Goal: Transaction & Acquisition: Obtain resource

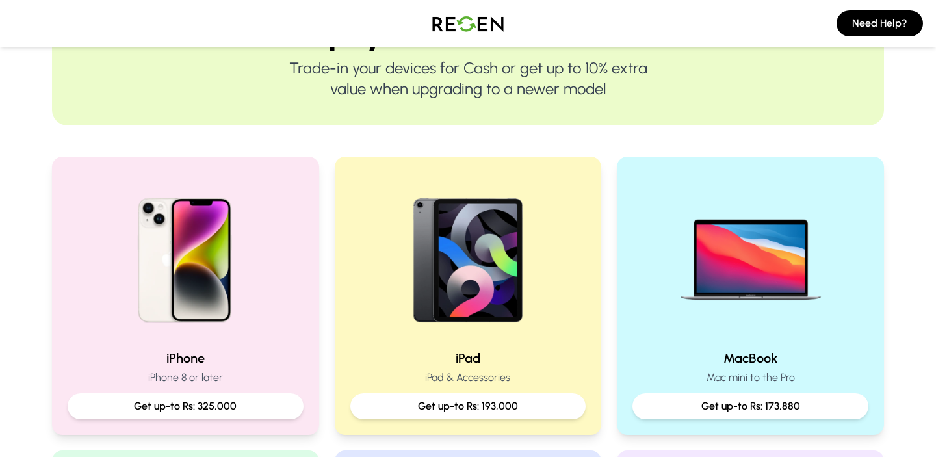
scroll to position [169, 0]
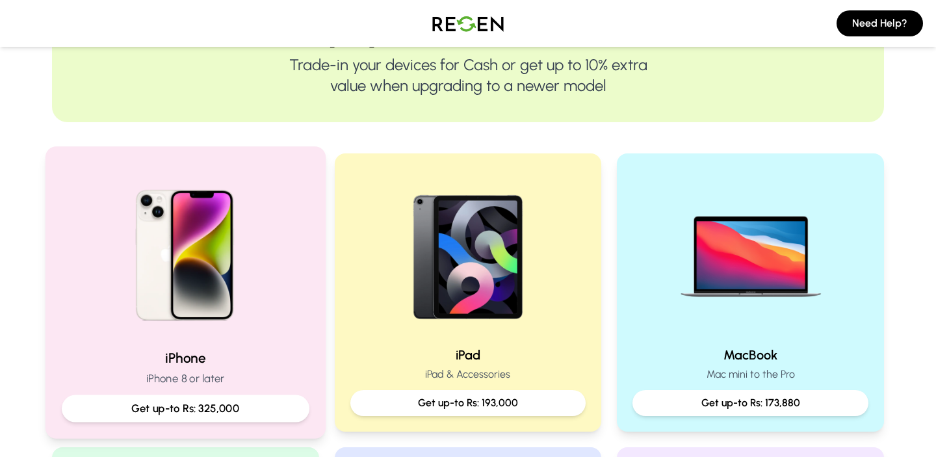
click at [207, 412] on p "Get up-to Rs: 325,000" at bounding box center [186, 408] width 226 height 16
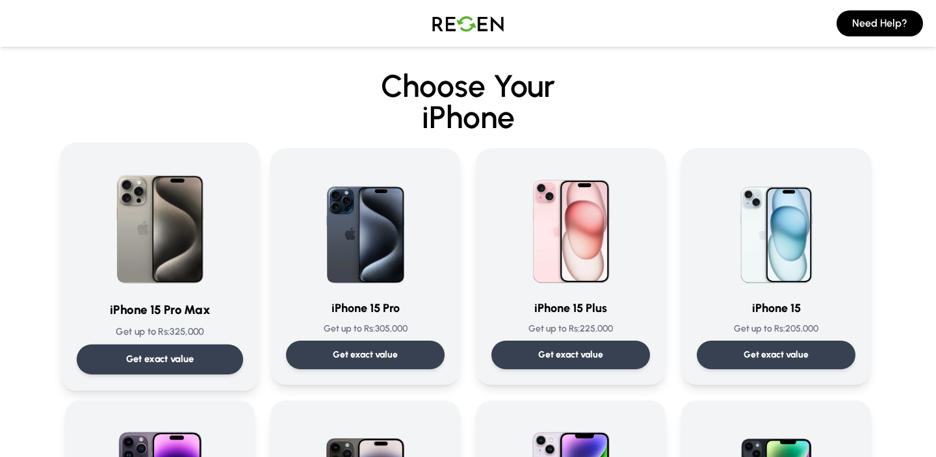
click at [165, 353] on p "Get exact value" at bounding box center [160, 359] width 68 height 14
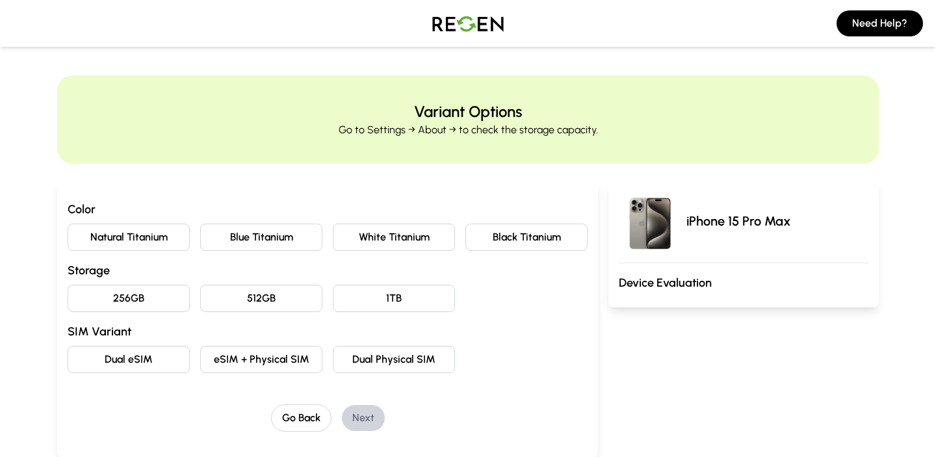
click at [153, 229] on button "Natural Titanium" at bounding box center [129, 237] width 122 height 27
click at [166, 298] on button "256GB" at bounding box center [129, 298] width 122 height 27
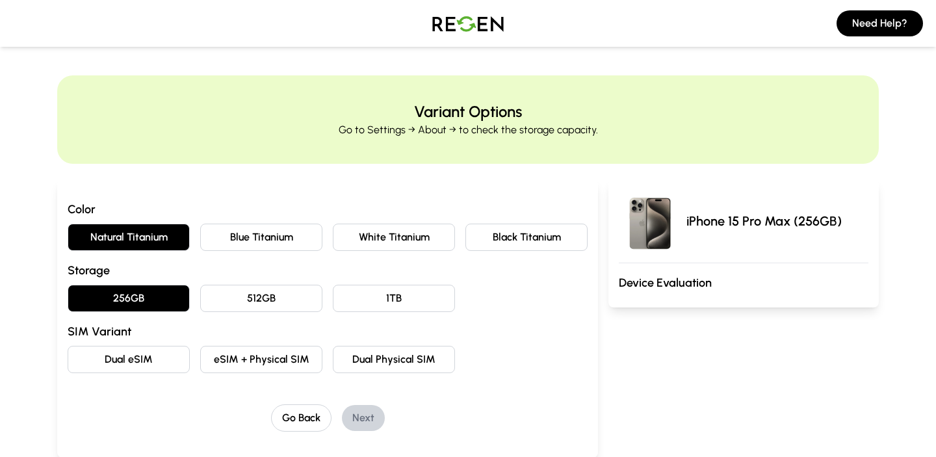
click at [350, 361] on button "Dual Physical SIM" at bounding box center [394, 359] width 122 height 27
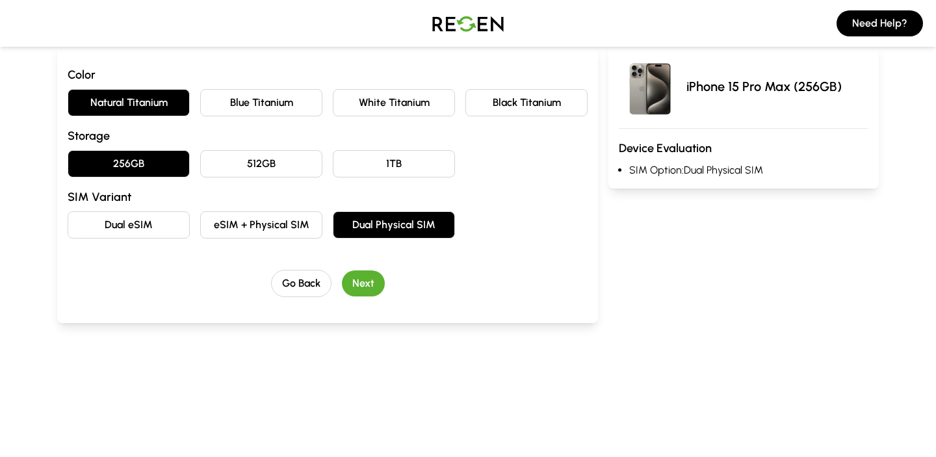
scroll to position [125, 0]
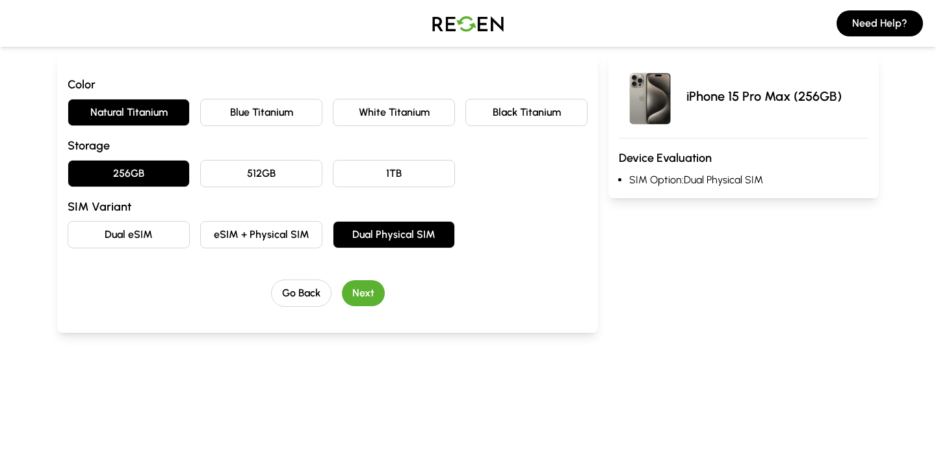
click at [370, 295] on button "Next" at bounding box center [363, 293] width 43 height 26
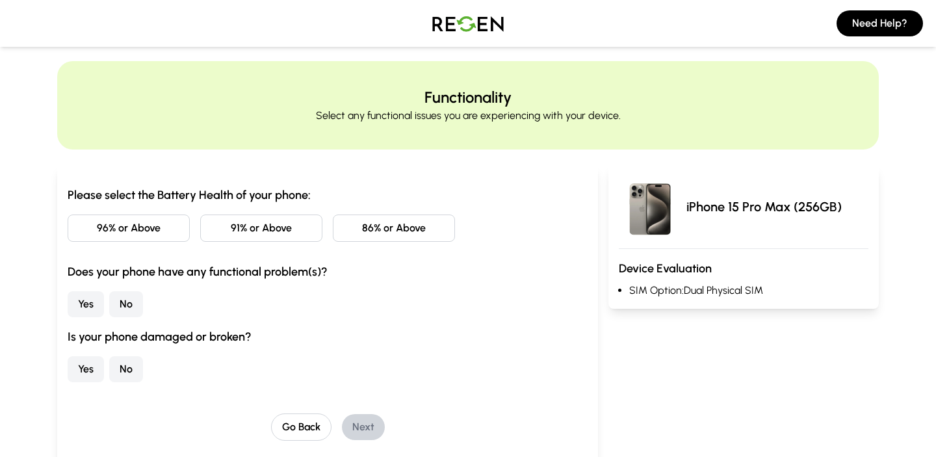
scroll to position [0, 0]
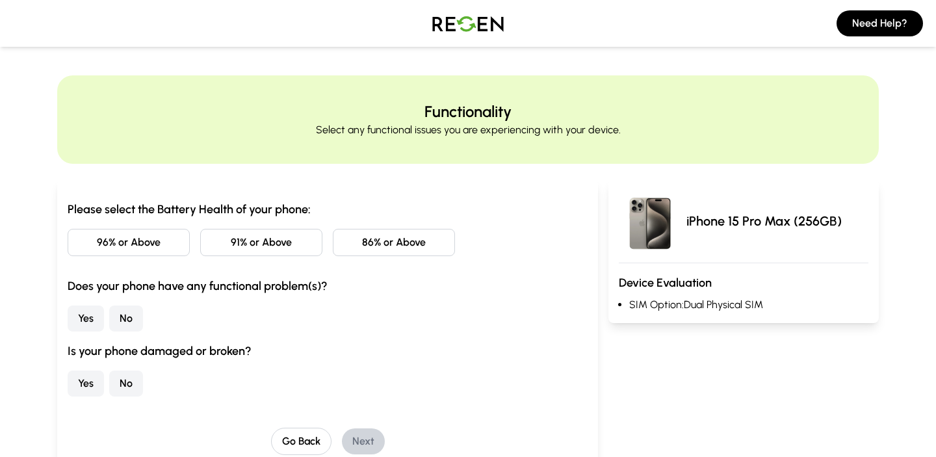
click at [383, 248] on button "86% or Above" at bounding box center [394, 242] width 122 height 27
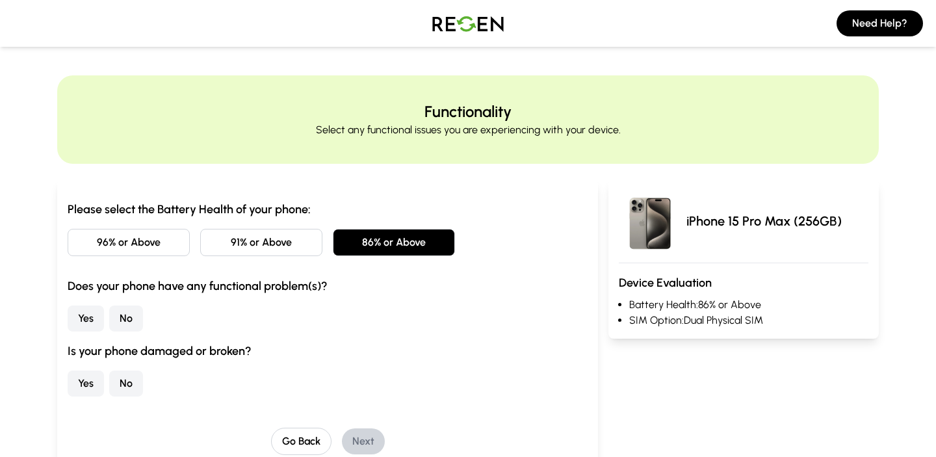
click at [117, 310] on button "No" at bounding box center [126, 319] width 34 height 26
click at [116, 377] on button "No" at bounding box center [126, 384] width 34 height 26
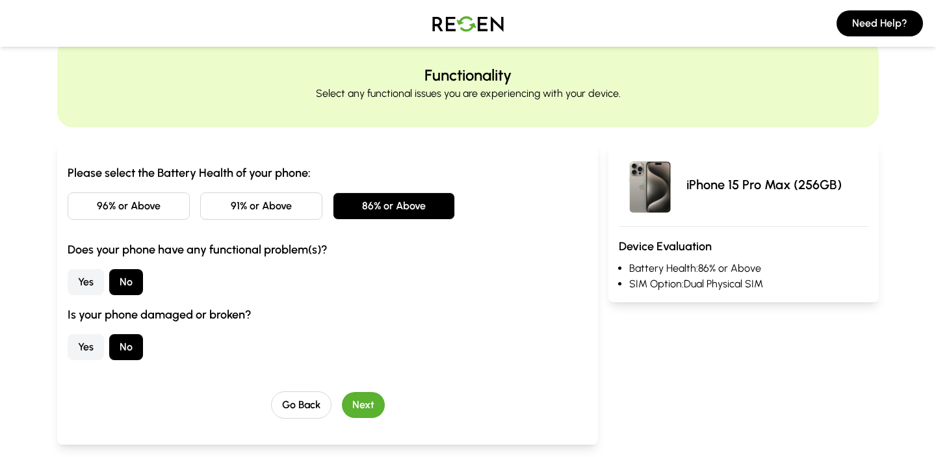
scroll to position [42, 0]
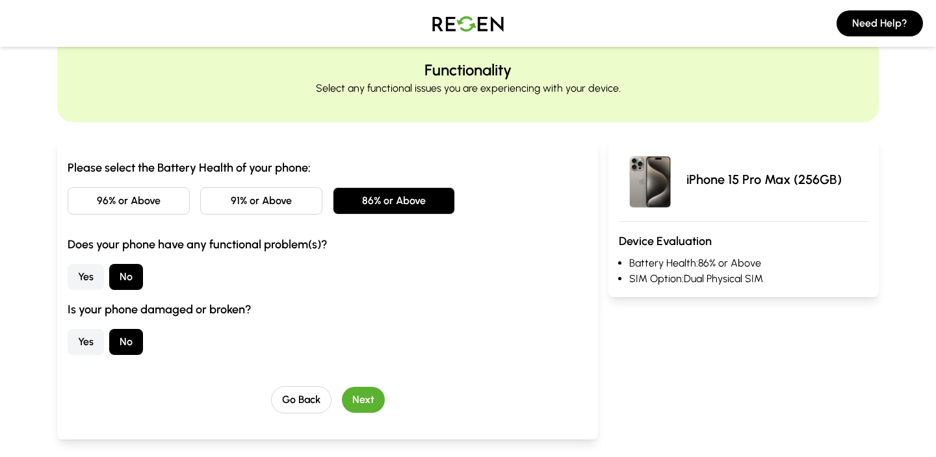
click at [364, 405] on button "Next" at bounding box center [363, 400] width 43 height 26
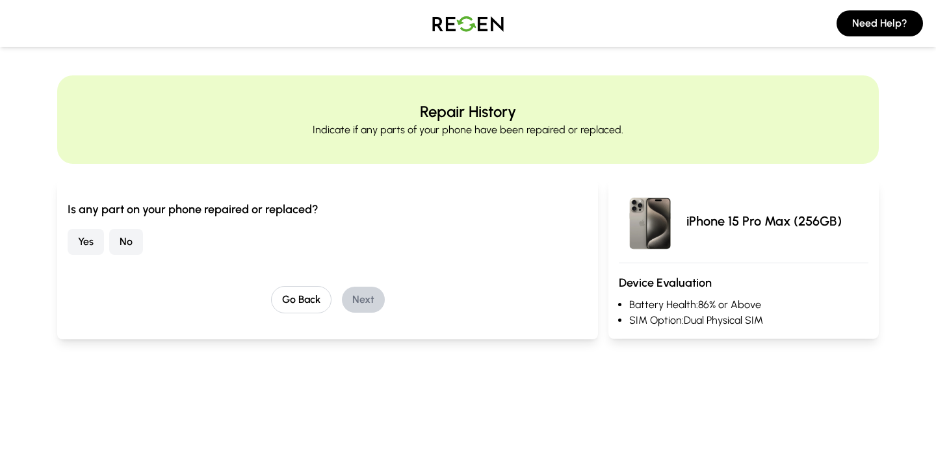
click at [134, 257] on div "Is any part on your phone repaired or replaced? Yes No Go Back Next" at bounding box center [328, 256] width 520 height 113
click at [134, 248] on button "No" at bounding box center [126, 242] width 34 height 26
click at [365, 297] on button "Next" at bounding box center [363, 300] width 43 height 26
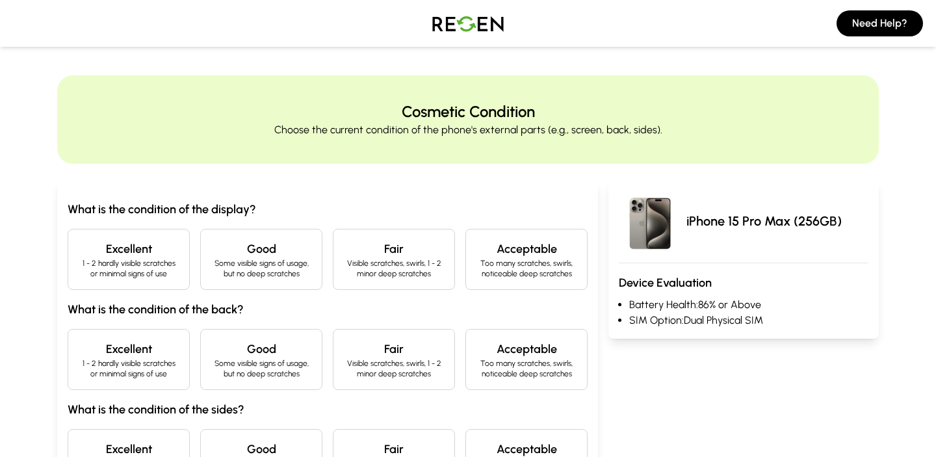
click at [160, 267] on p "1 - 2 hardly visible scratches or minimal signs of use" at bounding box center [129, 268] width 100 height 21
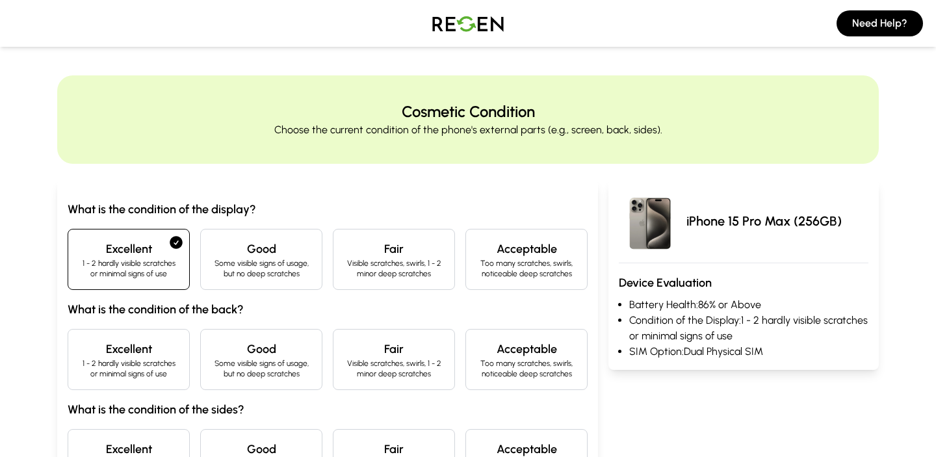
click at [153, 345] on h4 "Excellent" at bounding box center [129, 349] width 100 height 18
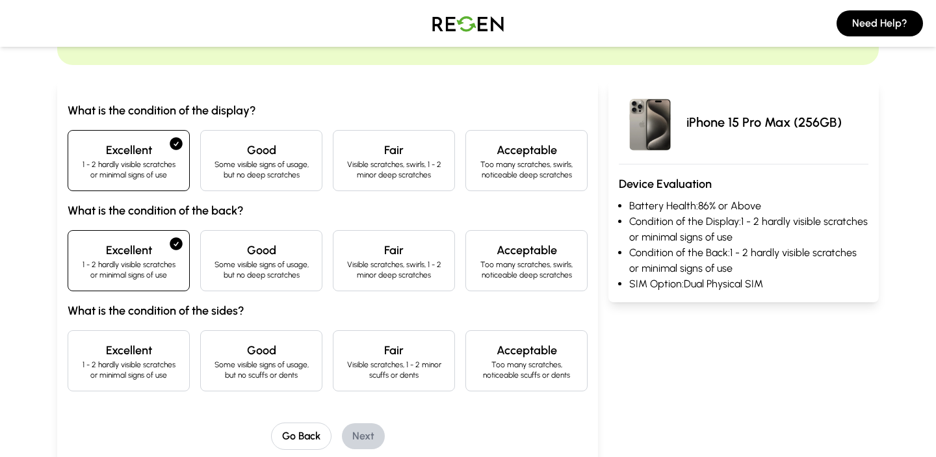
click at [151, 347] on h4 "Excellent" at bounding box center [129, 350] width 100 height 18
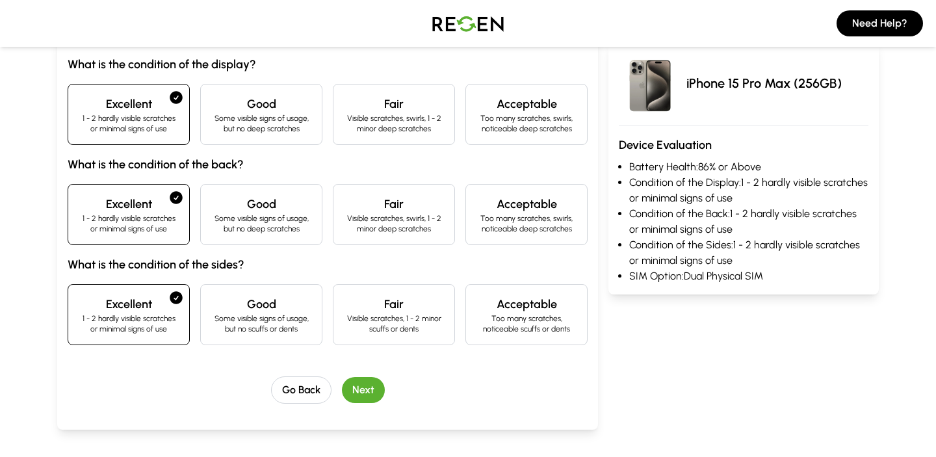
click at [366, 391] on button "Next" at bounding box center [363, 390] width 43 height 26
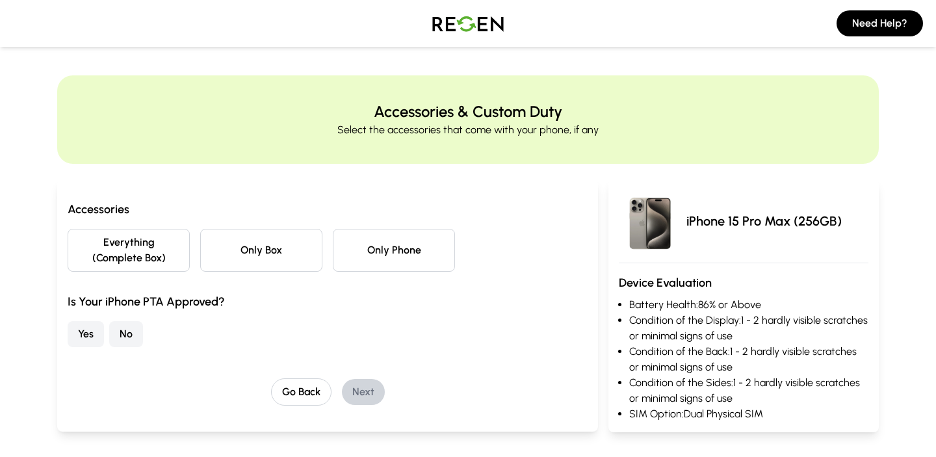
click at [177, 269] on button "Everything (Complete Box)" at bounding box center [129, 250] width 122 height 43
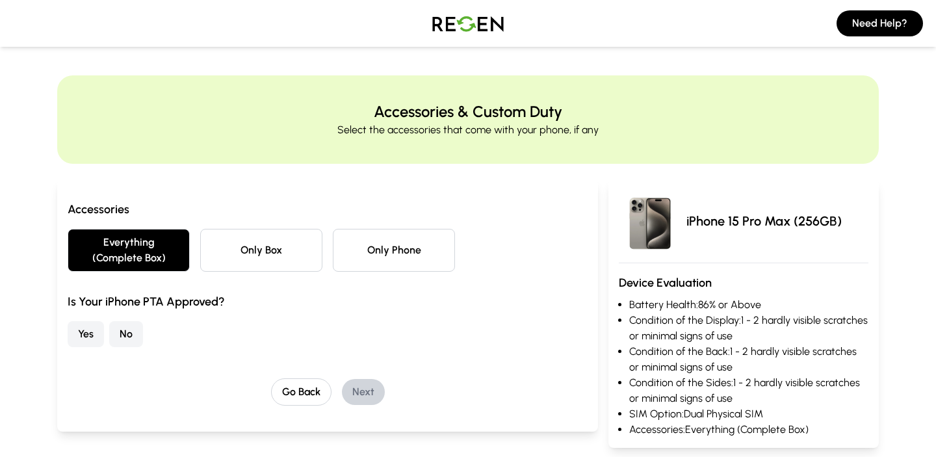
click at [92, 326] on button "Yes" at bounding box center [86, 334] width 36 height 26
click at [359, 382] on button "Next" at bounding box center [363, 392] width 43 height 26
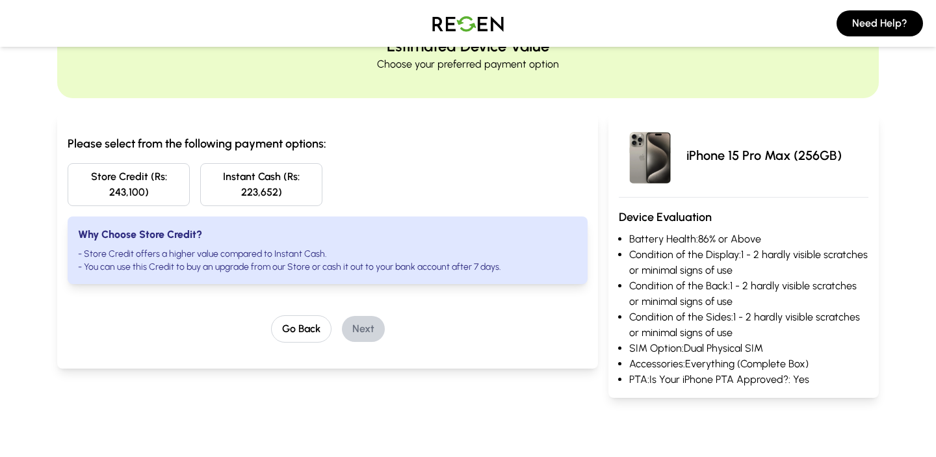
scroll to position [66, 0]
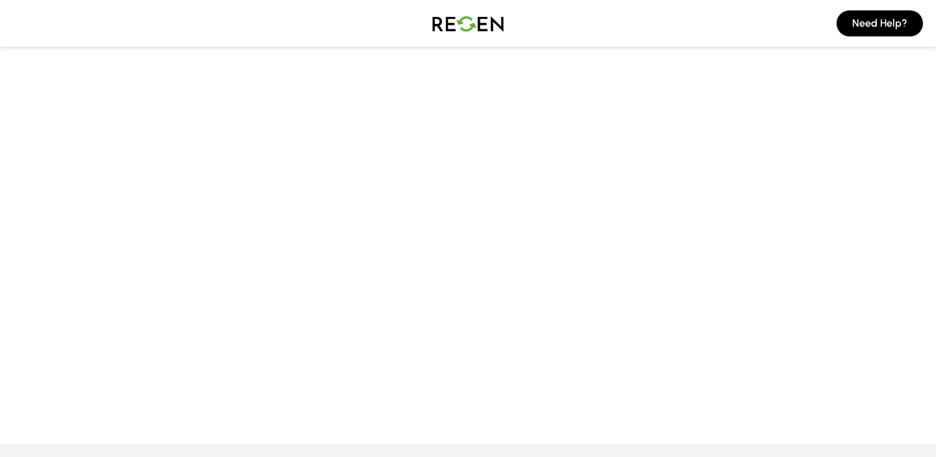
click at [443, 20] on img at bounding box center [468, 23] width 91 height 36
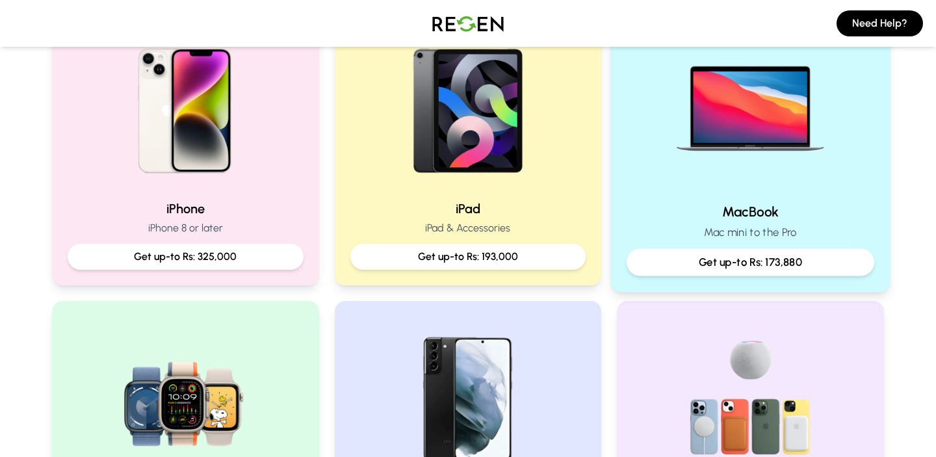
scroll to position [351, 0]
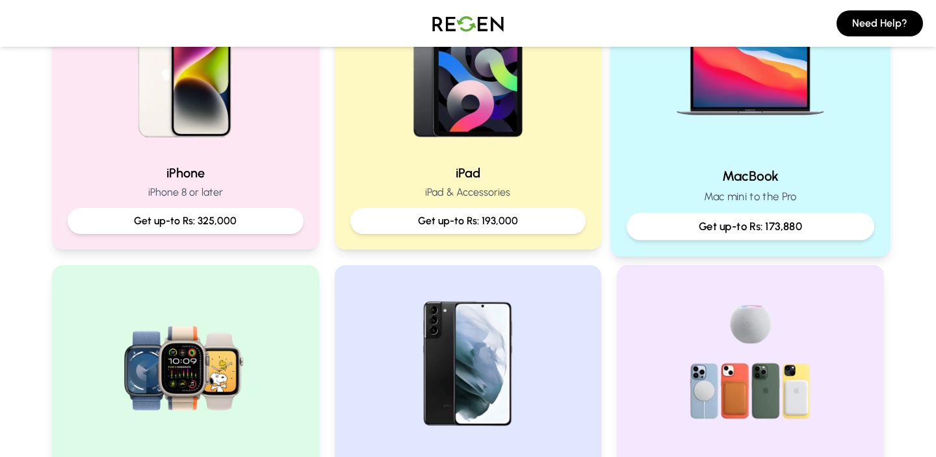
click at [669, 231] on p "Get up-to Rs: 173,880" at bounding box center [751, 226] width 226 height 16
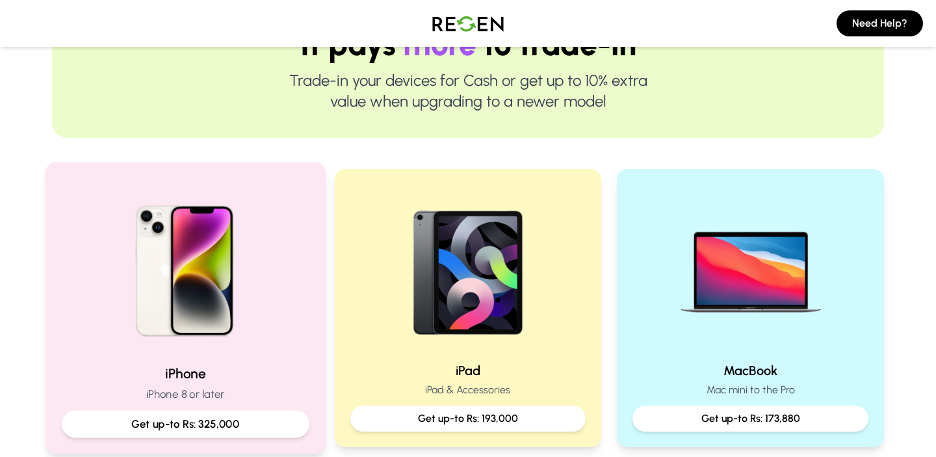
scroll to position [337, 0]
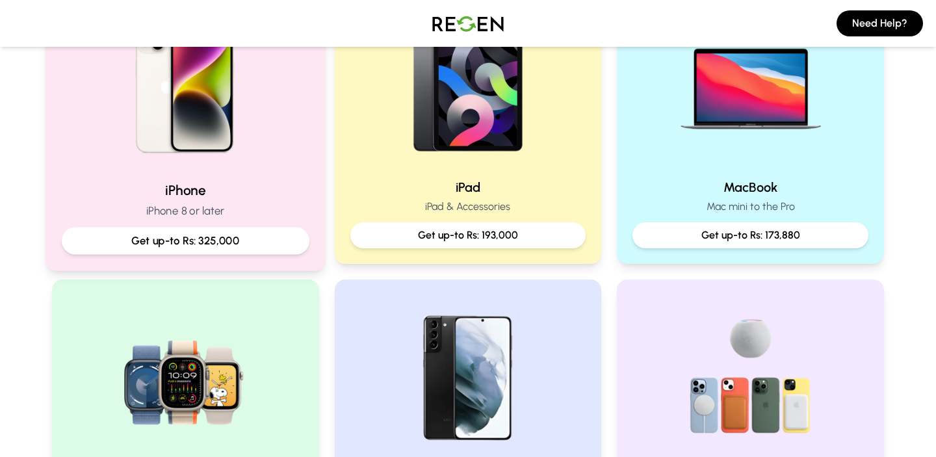
click at [180, 231] on div "Get up-to Rs: 325,000" at bounding box center [186, 241] width 248 height 27
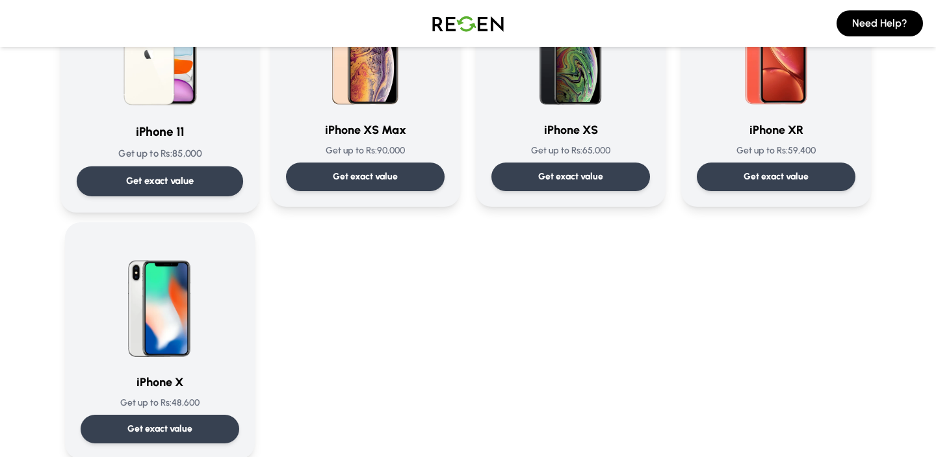
scroll to position [1440, 0]
